Goal: Subscribe to service/newsletter

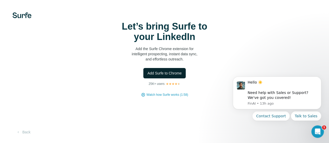
click at [148, 76] on span "Add Surfe to Chrome" at bounding box center [165, 73] width 34 height 5
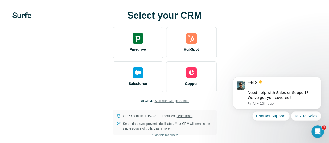
click at [155, 102] on span "Start with Google Sheets" at bounding box center [172, 101] width 35 height 5
